Goal: Find specific page/section: Find specific page/section

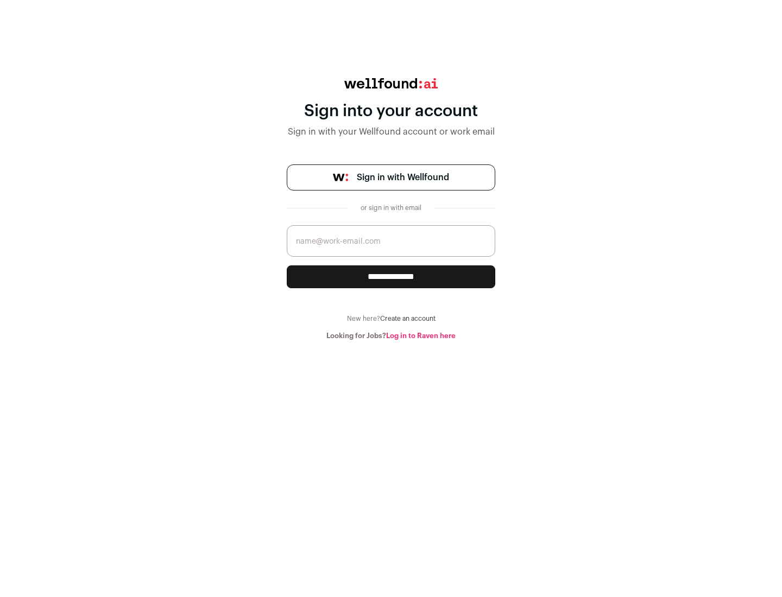
click at [402, 177] on span "Sign in with Wellfound" at bounding box center [403, 177] width 92 height 13
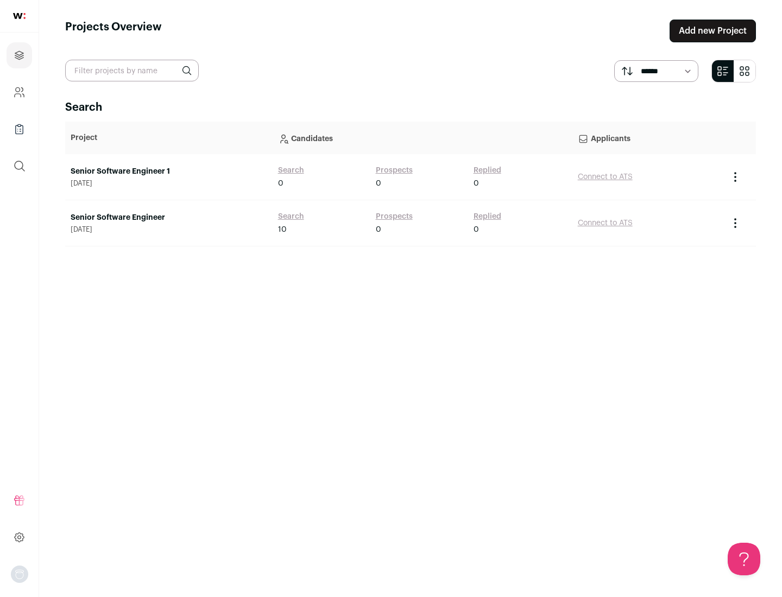
click at [168, 218] on link "Senior Software Engineer" at bounding box center [169, 217] width 196 height 11
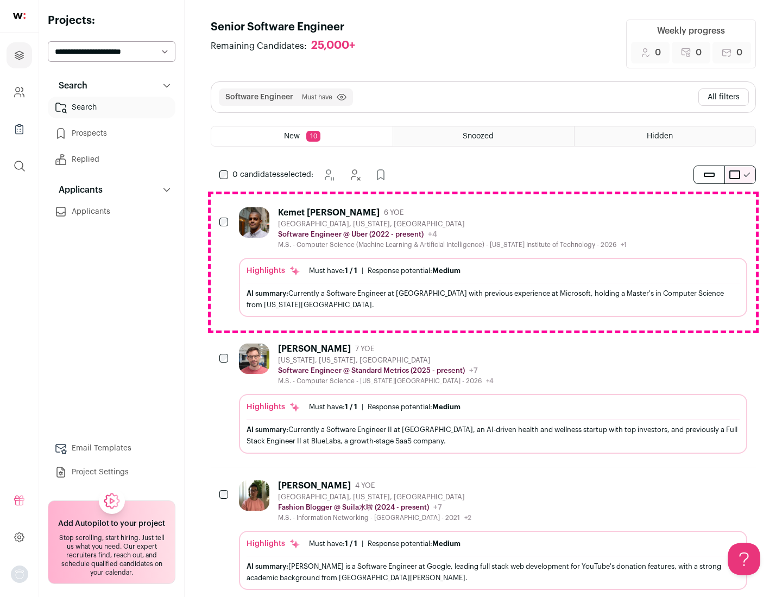
click at [483, 262] on div "Highlights Must have: 1 / 1 How many must haves have been fulfilled? | Response…" at bounding box center [493, 287] width 508 height 59
